Goal: Task Accomplishment & Management: Use online tool/utility

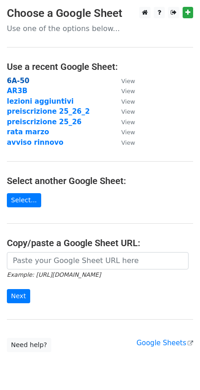
click at [21, 81] on strong "6A-50" at bounding box center [18, 81] width 22 height 8
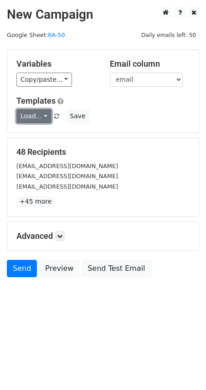
click at [41, 116] on link "Load..." at bounding box center [33, 116] width 35 height 14
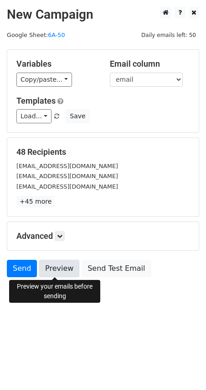
click at [62, 268] on link "Preview" at bounding box center [59, 268] width 40 height 17
click at [57, 274] on link "Preview" at bounding box center [59, 268] width 40 height 17
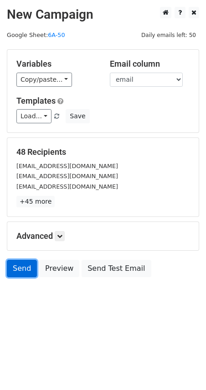
click at [24, 268] on link "Send" at bounding box center [22, 268] width 30 height 17
